Goal: Book appointment/travel/reservation

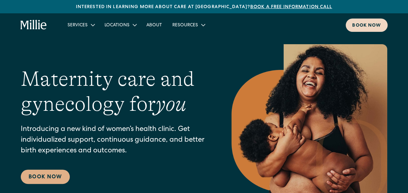
click at [355, 23] on div "Book now" at bounding box center [366, 25] width 29 height 7
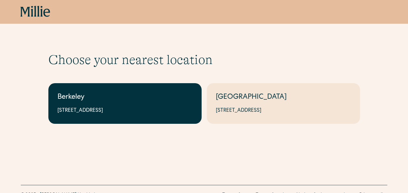
click at [146, 98] on div "Berkeley" at bounding box center [124, 97] width 135 height 11
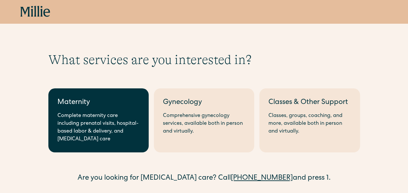
click at [90, 109] on link "Maternity Complete maternity care including prenatal visits, hospital-based lab…" at bounding box center [98, 120] width 100 height 64
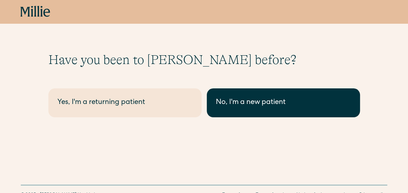
click at [249, 104] on div "No, I'm a new patient" at bounding box center [283, 102] width 135 height 11
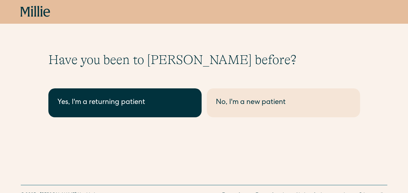
click at [125, 101] on div "Yes, I'm a returning patient" at bounding box center [124, 102] width 135 height 11
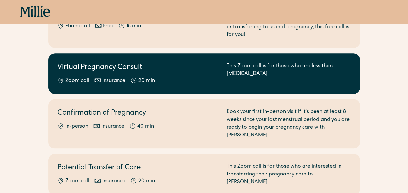
scroll to position [102, 0]
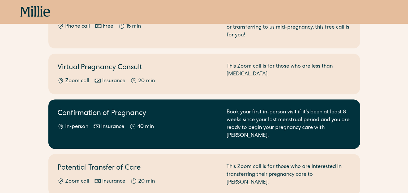
click at [187, 111] on div "Confirmation of Pregnancy In-person Insurance 40 min" at bounding box center [137, 123] width 161 height 31
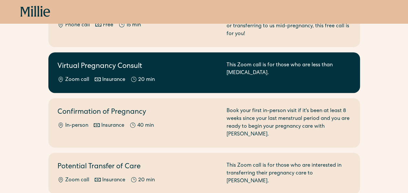
scroll to position [110, 0]
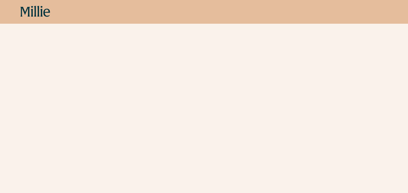
scroll to position [149, 0]
